Goal: Use online tool/utility: Use online tool/utility

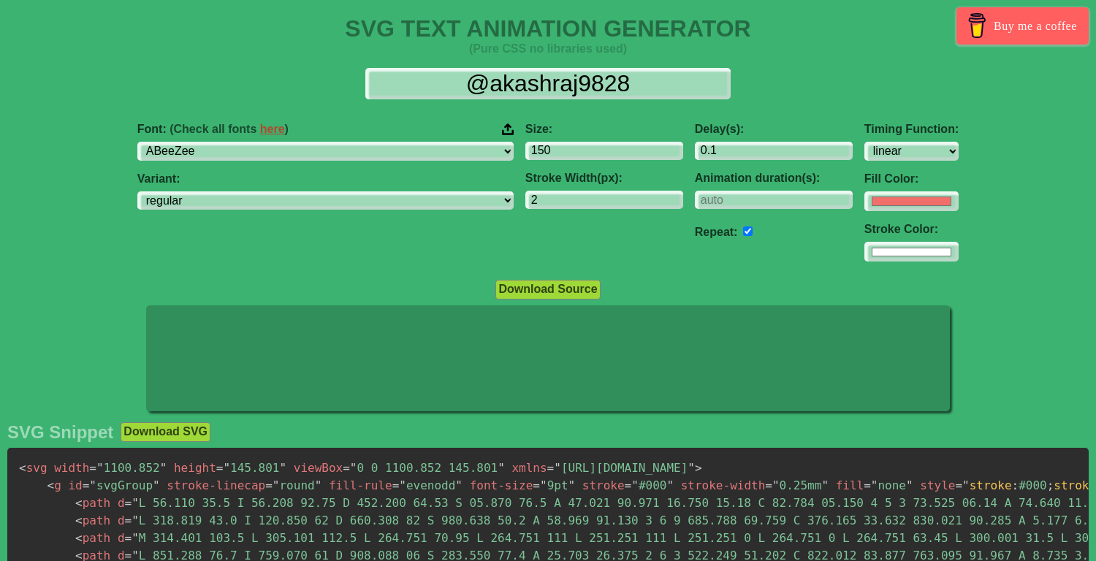
select select "linear"
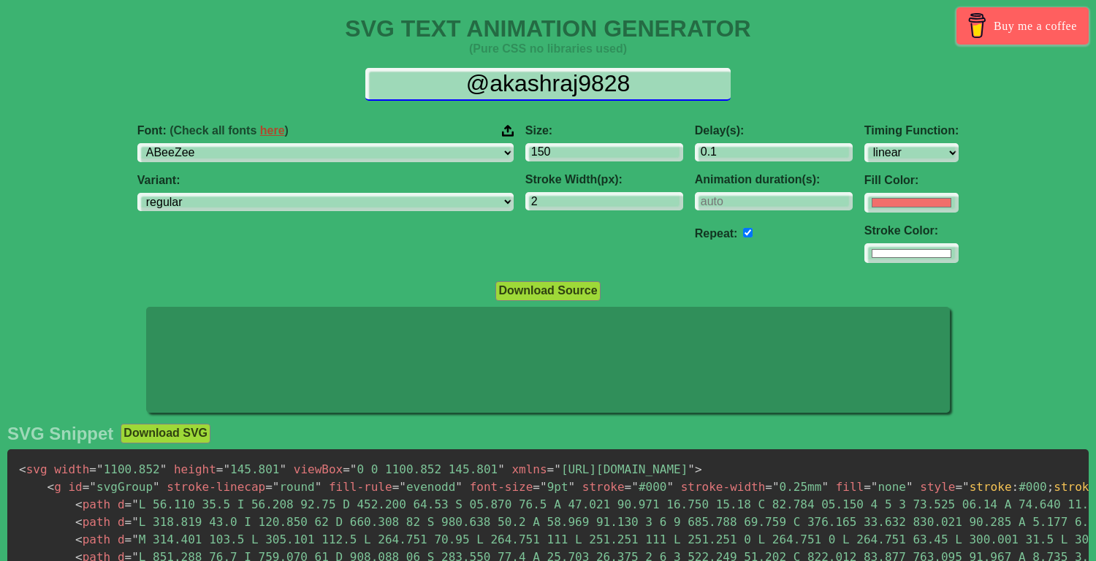
click at [522, 91] on input "@akashraj9828" at bounding box center [547, 84] width 365 height 33
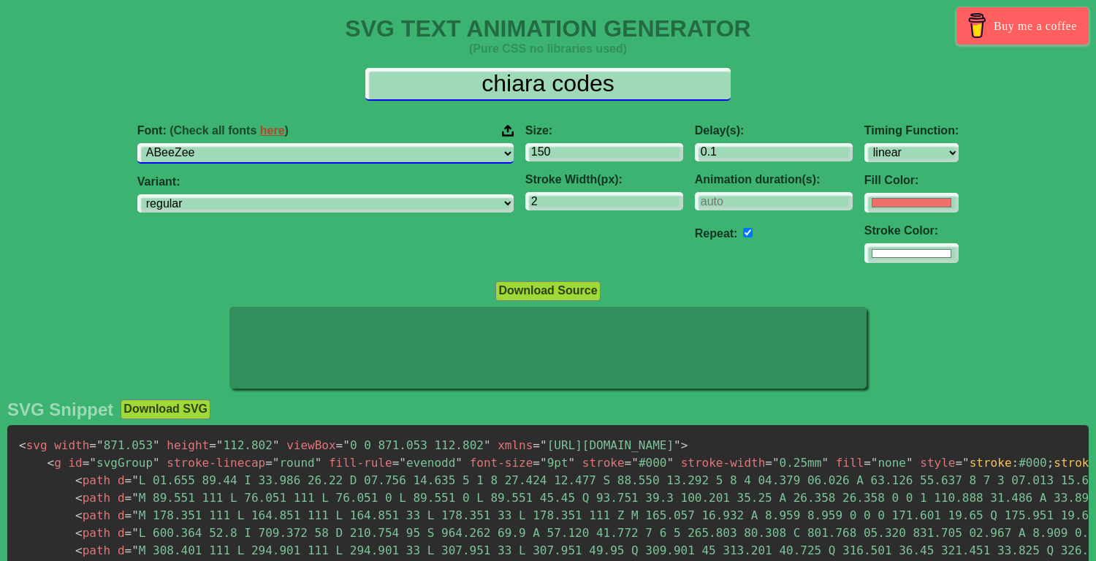
type input "chiara codes"
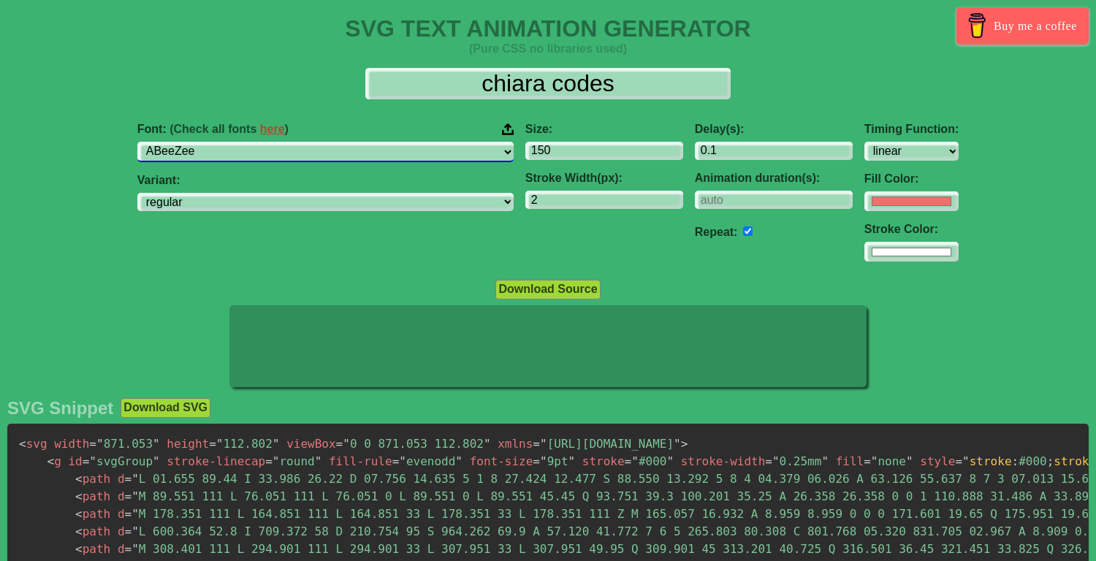
click at [368, 154] on select "ABeeZee [PERSON_NAME] Display AR One Sans [PERSON_NAME] Libre Aboreto Abril Fat…" at bounding box center [325, 152] width 376 height 20
click at [425, 145] on select "ABeeZee [PERSON_NAME] Display AR One Sans [PERSON_NAME] Libre Aboreto Abril Fat…" at bounding box center [325, 152] width 376 height 20
click at [249, 142] on select "ABeeZee [PERSON_NAME] Display AR One Sans [PERSON_NAME] Libre Aboreto Abril Fat…" at bounding box center [325, 152] width 376 height 20
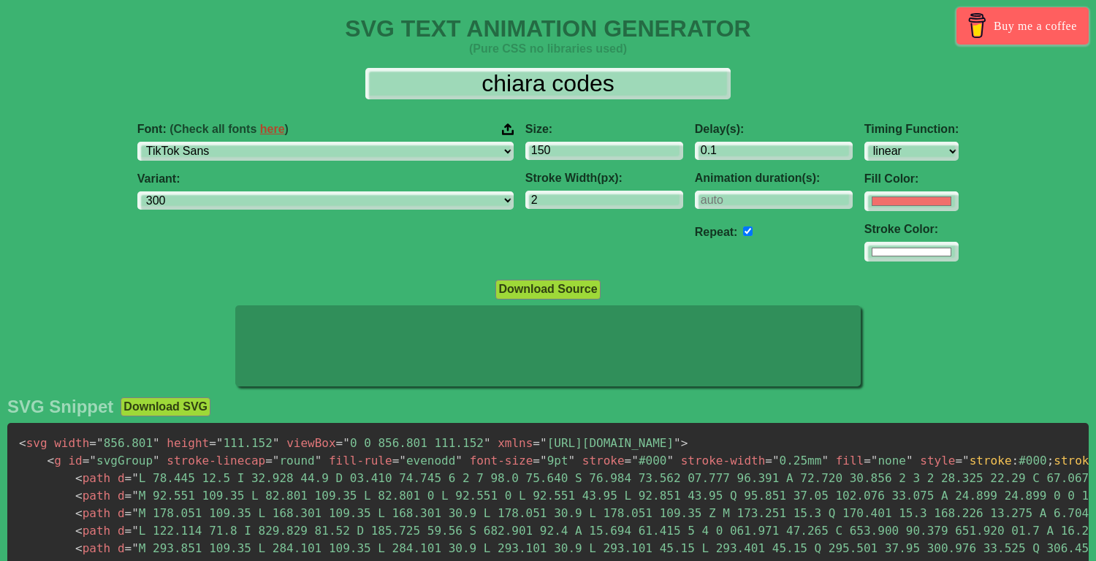
drag, startPoint x: 456, startPoint y: 352, endPoint x: 456, endPoint y: 362, distance: 10.2
click at [456, 362] on icon at bounding box center [548, 345] width 626 height 81
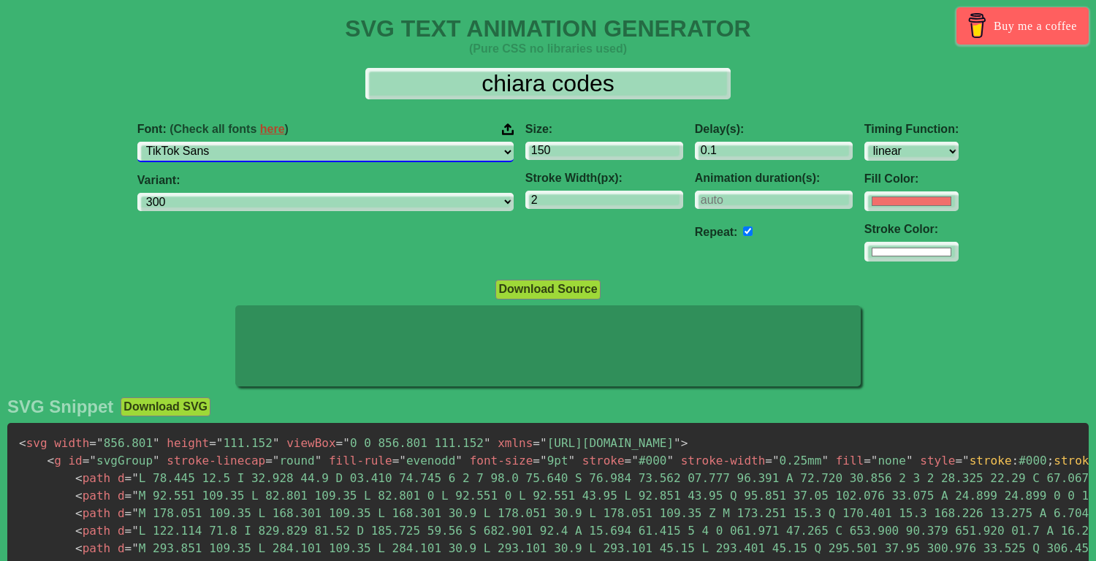
click at [337, 151] on select "ABeeZee [PERSON_NAME] Display AR One Sans [PERSON_NAME] Libre Aboreto Abril Fat…" at bounding box center [325, 152] width 376 height 20
select select "Playfair"
click at [249, 142] on select "ABeeZee [PERSON_NAME] Display AR One Sans [PERSON_NAME] Libre Aboreto Abril Fat…" at bounding box center [325, 152] width 376 height 20
select select "300"
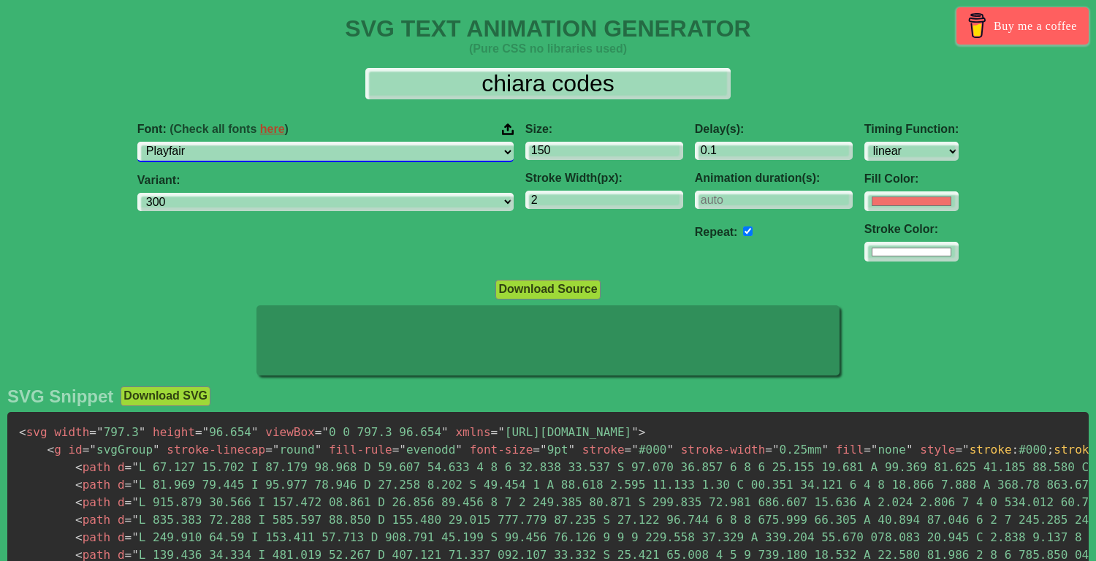
click at [315, 154] on select "ABeeZee [PERSON_NAME] Display AR One Sans [PERSON_NAME] Libre Aboreto Abril Fat…" at bounding box center [325, 152] width 376 height 20
select select "Playfair Display"
click at [249, 142] on select "ABeeZee [PERSON_NAME] Display AR One Sans [PERSON_NAME] Libre Aboreto Abril Fat…" at bounding box center [325, 152] width 376 height 20
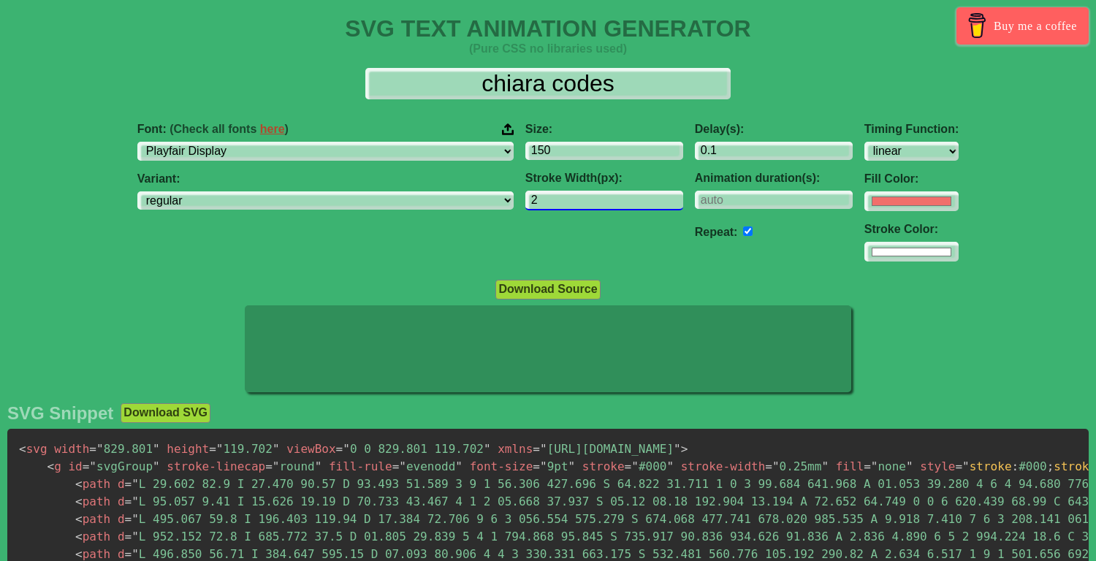
click at [525, 197] on input "2" at bounding box center [604, 201] width 158 height 20
select select "regular"
click at [580, 197] on input "3" at bounding box center [604, 201] width 158 height 20
click at [580, 197] on input "4" at bounding box center [604, 201] width 158 height 20
click at [580, 197] on input "5" at bounding box center [604, 201] width 158 height 20
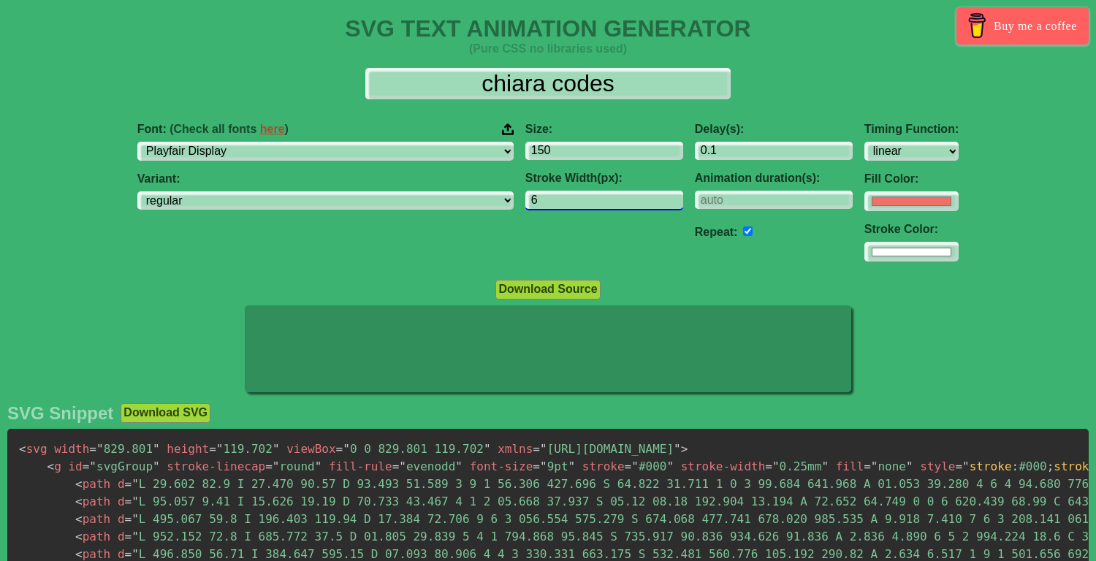
type input "6"
click at [580, 197] on input "6" at bounding box center [604, 201] width 158 height 20
click at [865, 198] on input "#f16f6b" at bounding box center [912, 201] width 94 height 20
type input "#000000"
click at [708, 282] on div "Download Source" at bounding box center [548, 289] width 1096 height 20
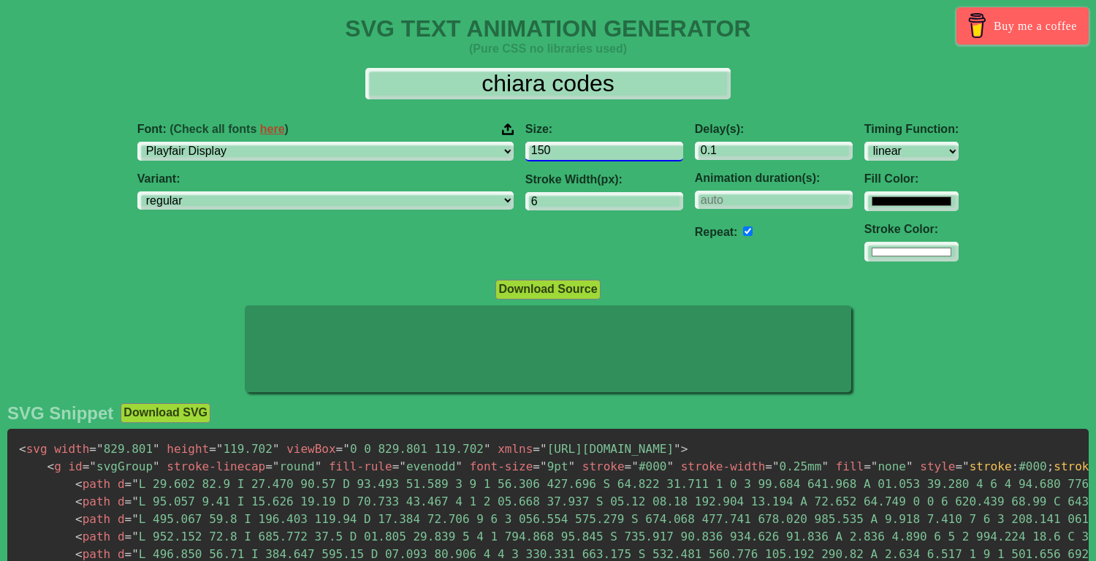
click at [525, 153] on input "150" at bounding box center [604, 152] width 158 height 20
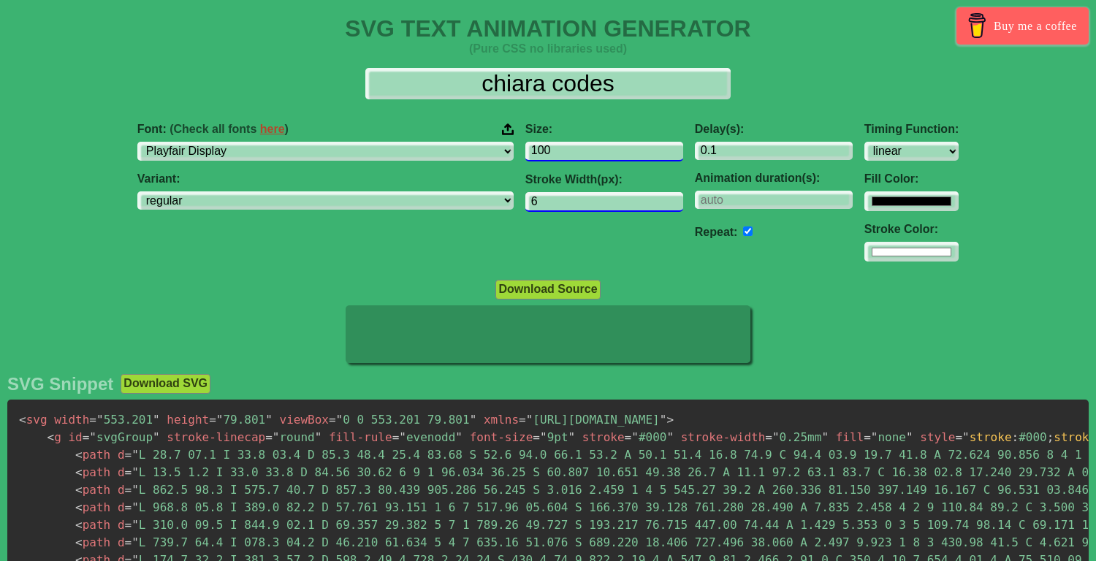
type input "100"
click at [525, 204] on input "6" at bounding box center [604, 201] width 158 height 20
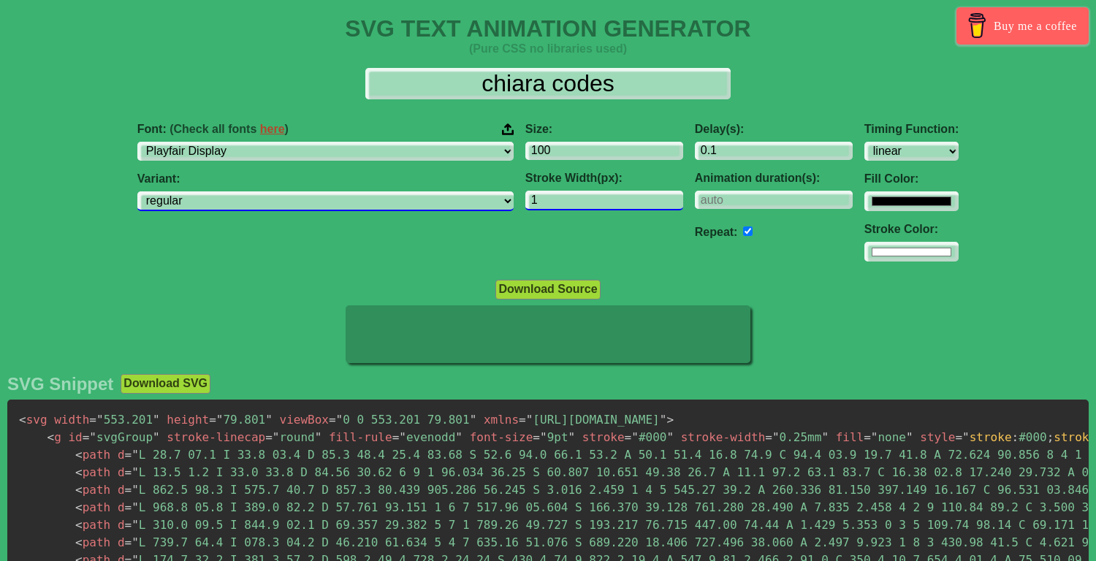
type input "1"
click at [396, 200] on select "regular 500 600 700 800 900 italic 500italic 600italic 700italic 800italic 900i…" at bounding box center [325, 201] width 376 height 20
select select "italic"
click at [249, 192] on select "regular 500 600 700 800 900 italic 500italic 600italic 700italic 800italic 900i…" at bounding box center [325, 201] width 376 height 20
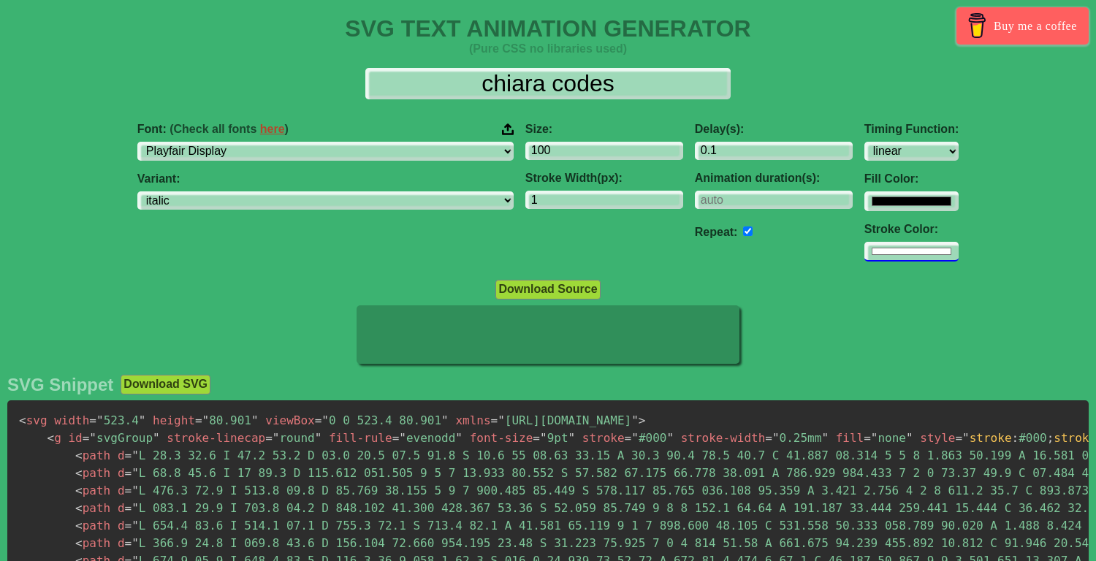
click at [865, 211] on input "#ffffff" at bounding box center [912, 201] width 94 height 20
click at [974, 256] on div "Font: (Check all fonts here ) ABeeZee [PERSON_NAME] Display AR One Sans [PERSON…" at bounding box center [548, 192] width 1096 height 163
click at [865, 211] on input "#ffffff" at bounding box center [912, 201] width 94 height 20
type input "#2d18cd"
click at [1032, 290] on div "Download Source" at bounding box center [548, 289] width 1096 height 20
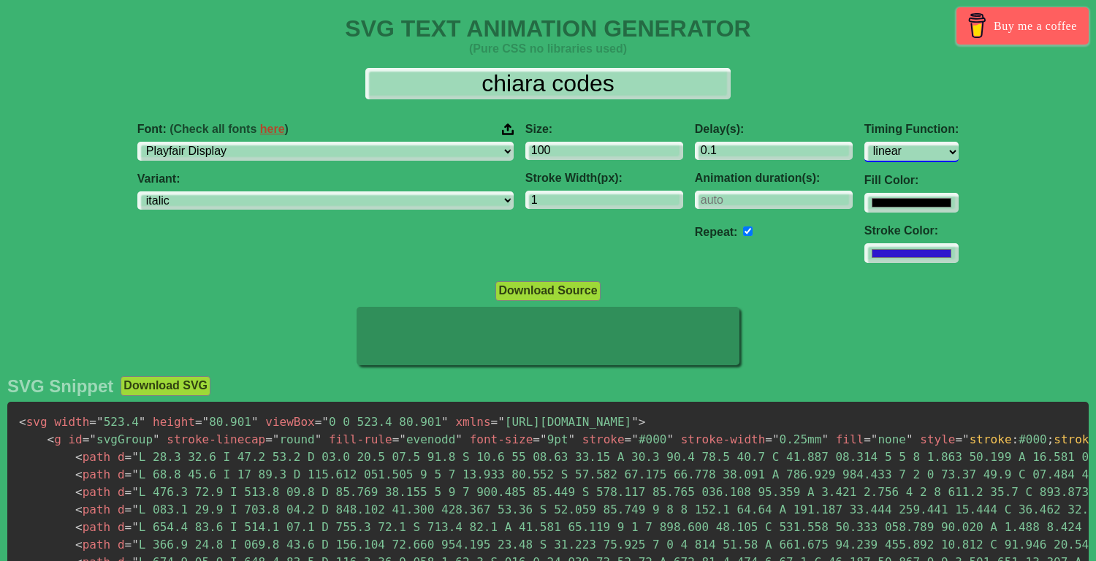
click at [865, 148] on select "ease ease-in ease-out ease-in-out linear step-start step-end" at bounding box center [912, 152] width 94 height 20
click at [865, 142] on select "ease ease-in ease-out ease-in-out linear step-start step-end" at bounding box center [912, 152] width 94 height 20
click at [865, 148] on select "ease ease-in ease-out ease-in-out linear step-start step-end" at bounding box center [912, 152] width 94 height 20
click at [865, 142] on select "ease ease-in ease-out ease-in-out linear step-start step-end" at bounding box center [912, 152] width 94 height 20
click at [865, 156] on select "ease ease-in ease-out ease-in-out linear step-start step-end" at bounding box center [912, 152] width 94 height 20
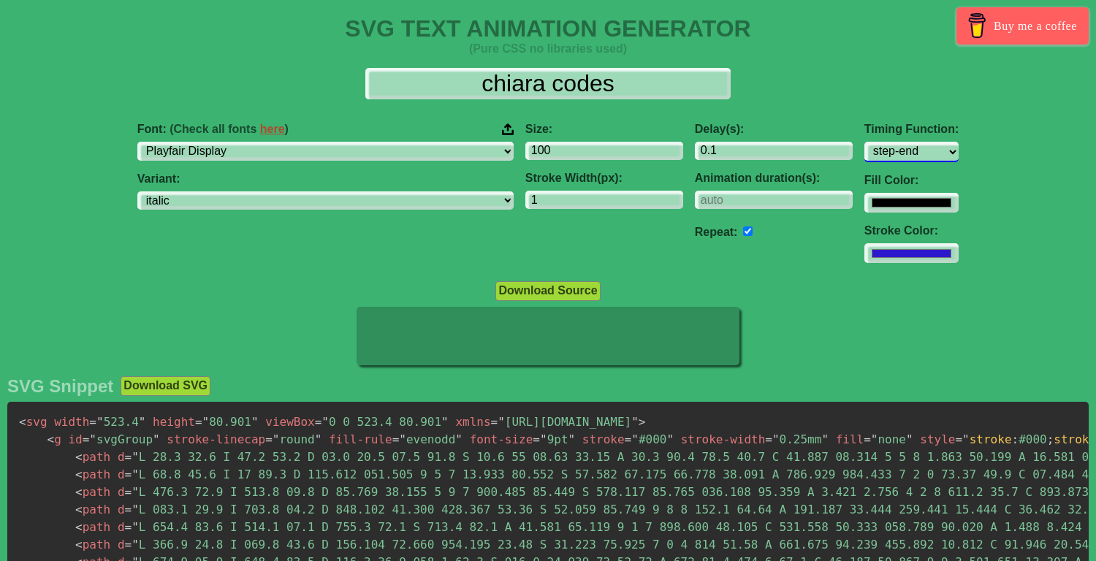
click at [865, 142] on select "ease ease-in ease-out ease-in-out linear step-start step-end" at bounding box center [912, 152] width 94 height 20
click at [865, 149] on select "ease ease-in ease-out ease-in-out linear step-start step-end" at bounding box center [912, 152] width 94 height 20
select select "ease-in"
click at [865, 142] on select "ease ease-in ease-out ease-in-out linear step-start step-end" at bounding box center [912, 152] width 94 height 20
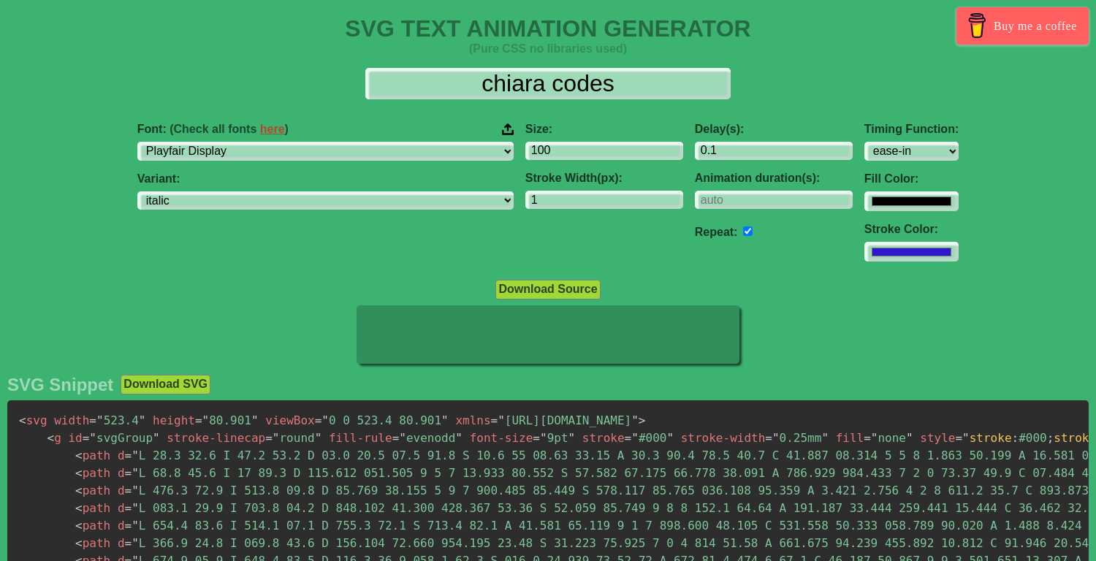
click at [781, 448] on pre "< svg width = " 523.4 " height = " 80.901 " viewBox = " 0 0 523.4 80.901 " xmln…" at bounding box center [548, 543] width 1082 height 286
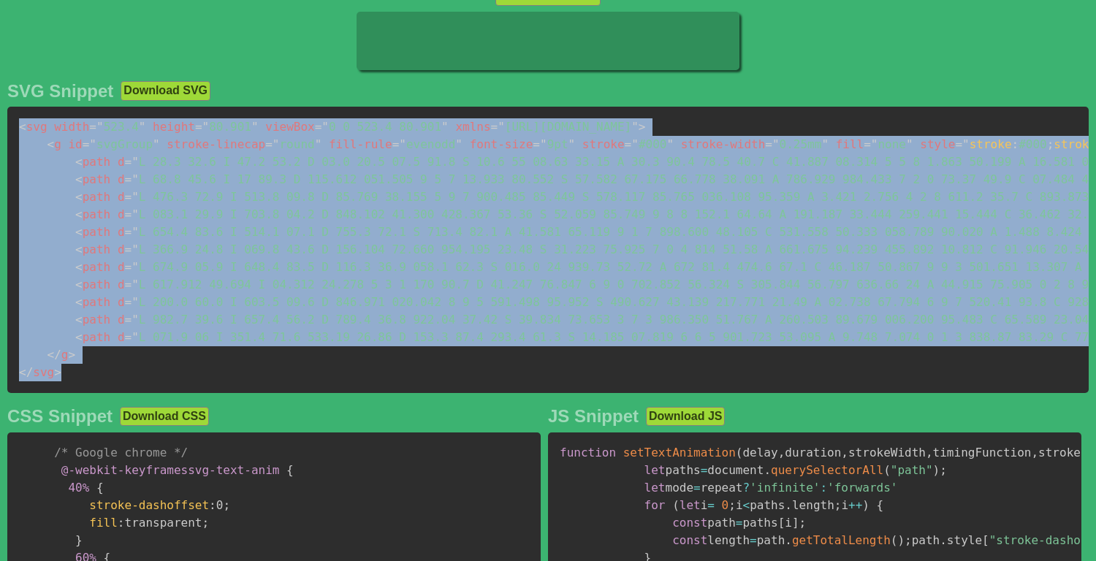
drag, startPoint x: 20, startPoint y: 132, endPoint x: 231, endPoint y: 380, distance: 326.1
click at [231, 380] on pre "< svg width = " 523.4 " height = " 80.901 " viewBox = " 0 0 523.4 80.901 " xmln…" at bounding box center [548, 250] width 1082 height 286
copy code "< svg width = " 523.4 " height = " 80.901 " viewBox = " 0 0 523.4 80.901 " xmln…"
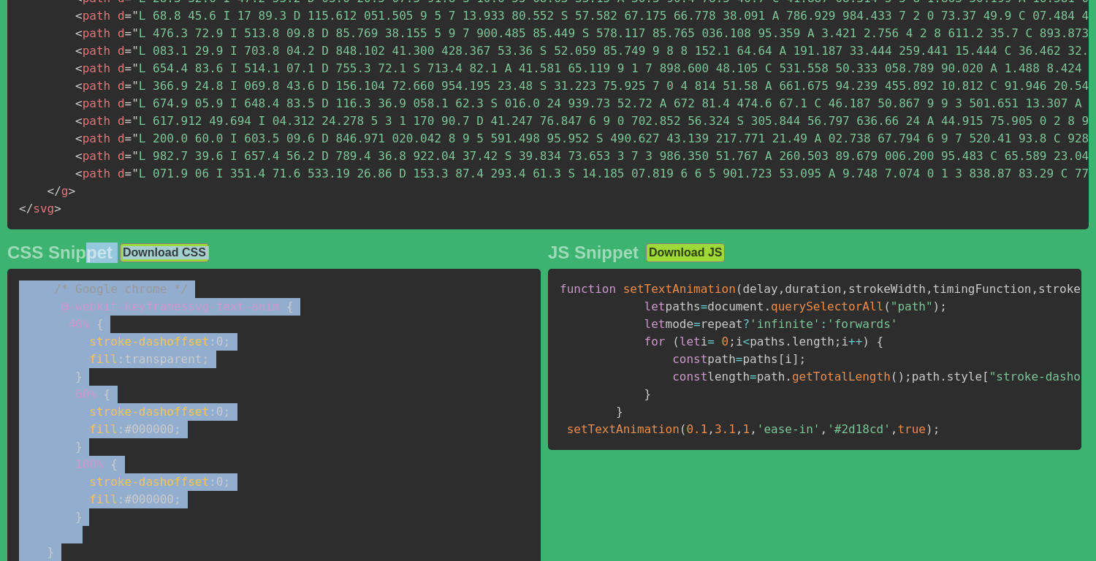
scroll to position [448, 0]
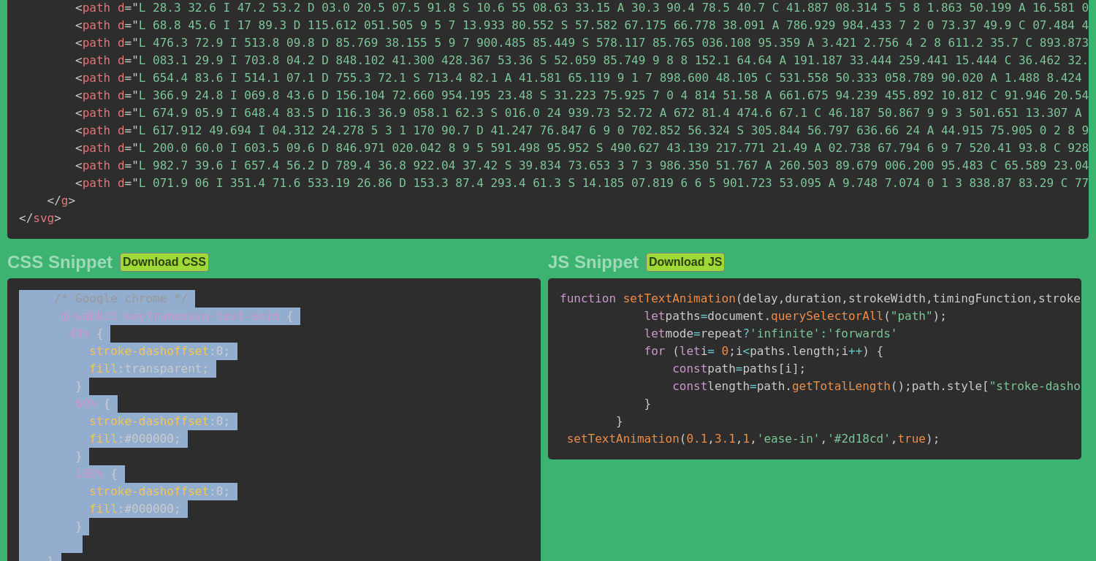
drag, startPoint x: 113, startPoint y: 460, endPoint x: 18, endPoint y: 319, distance: 169.6
click at [18, 319] on pre "/* Google chrome */ @-webkit-keyframes svg-text-anim { 40% { stroke-dashoffset …" at bounding box center [273, 570] width 533 height 585
copy code "/* Google chrome */ @-webkit-keyframes svg-text-anim { 40% { stroke-dashoffset …"
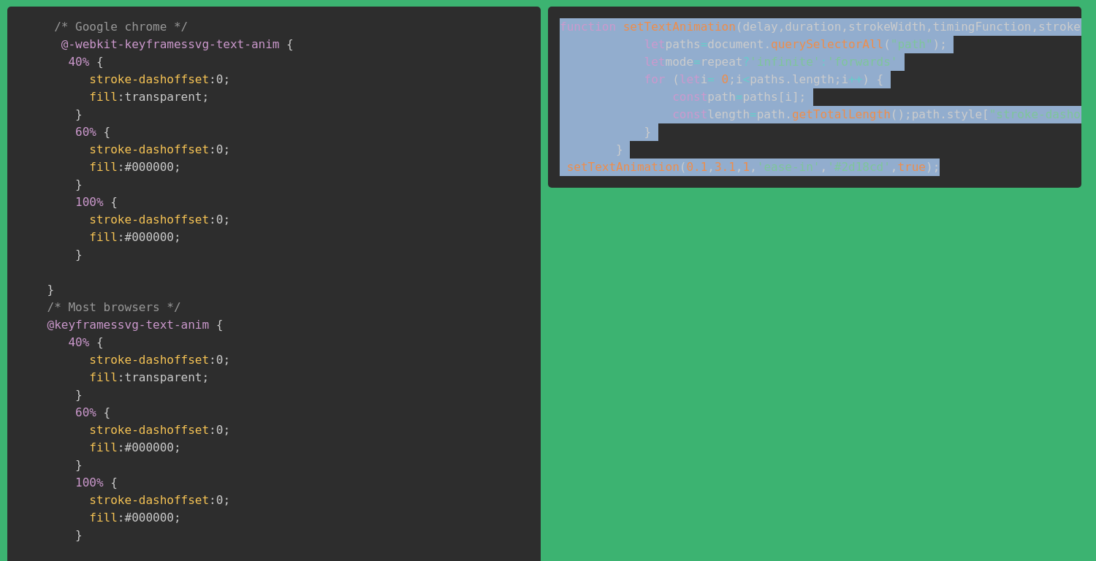
scroll to position [848, 0]
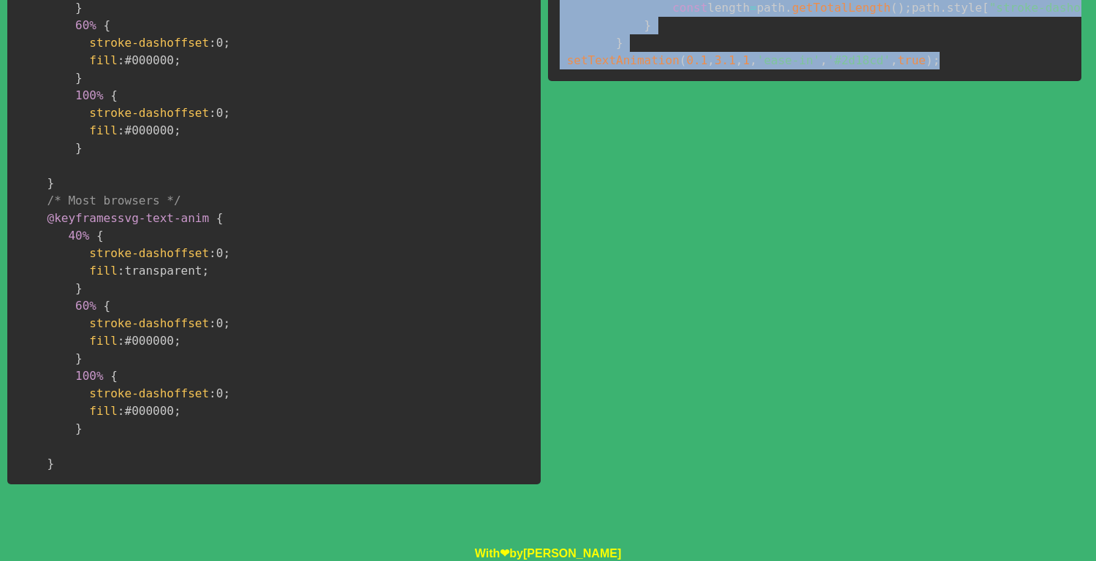
drag, startPoint x: 562, startPoint y: 309, endPoint x: 1001, endPoint y: 192, distance: 454.5
click at [1001, 192] on div "JS Snippet Download JS function setTextAnimation ( delay , duration , strokeWid…" at bounding box center [814, 182] width 533 height 617
copy code "function setTextAnimation ( delay , duration , strokeWidth , timingFunction , s…"
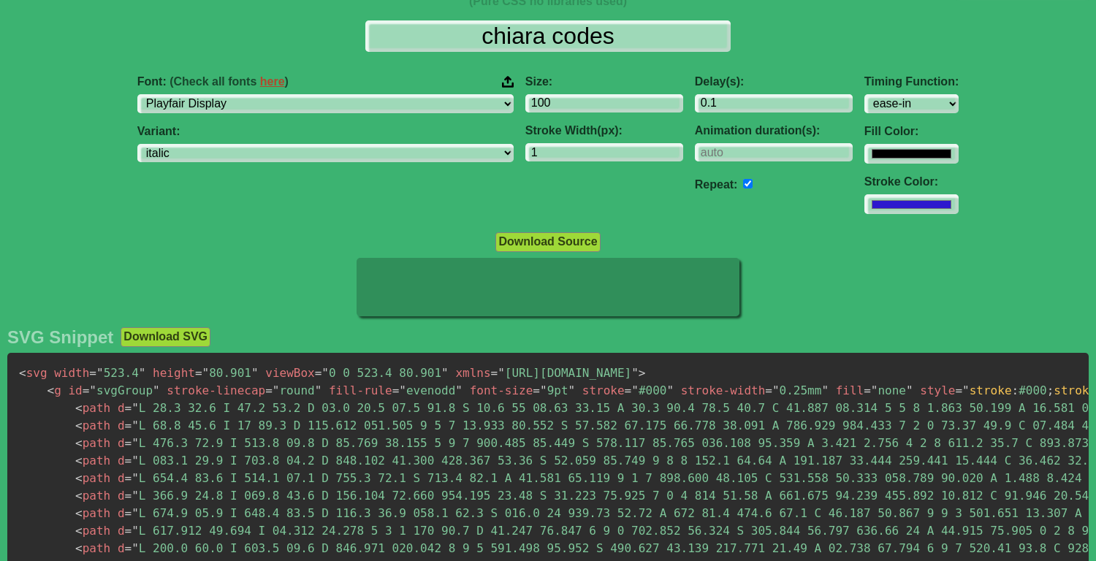
scroll to position [0, 0]
